Goal: Navigation & Orientation: Find specific page/section

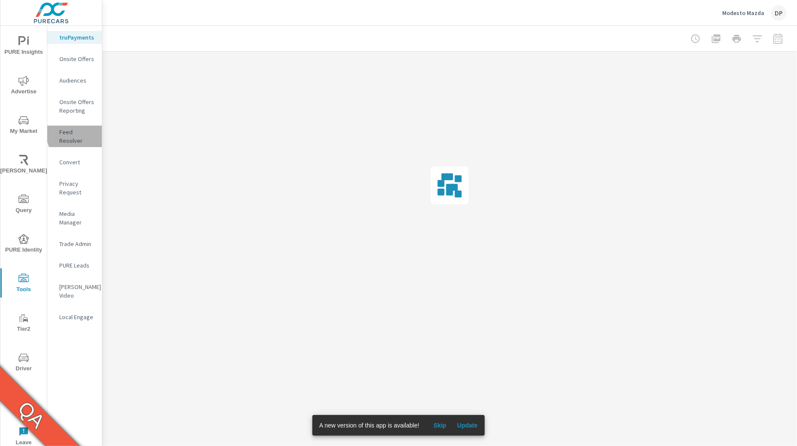
click at [89, 131] on p "Feed Resolver" at bounding box center [77, 136] width 36 height 17
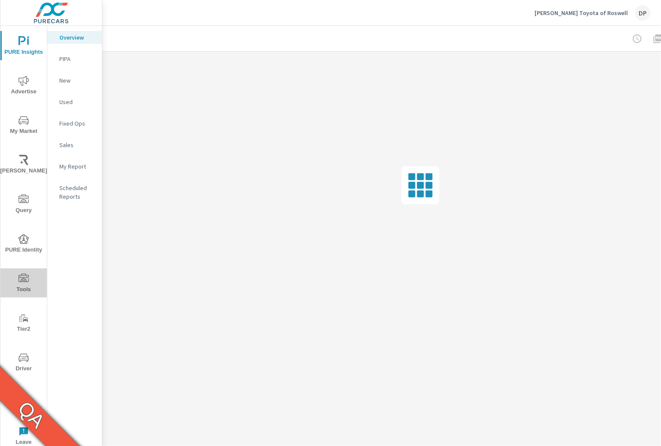
click at [24, 280] on icon "nav menu" at bounding box center [23, 278] width 10 height 10
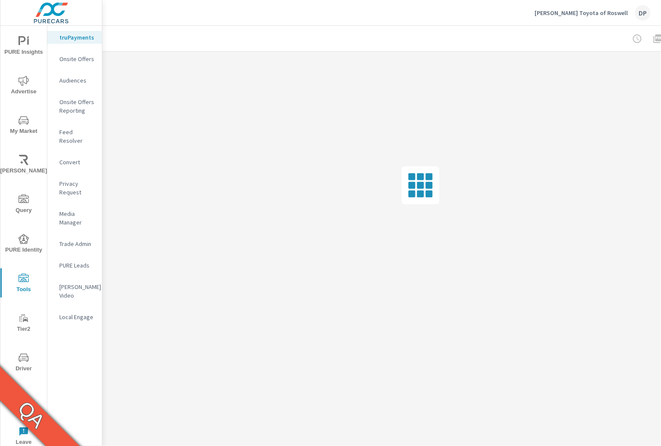
click at [74, 134] on p "Feed Resolver" at bounding box center [77, 136] width 36 height 17
